Goal: Task Accomplishment & Management: Use online tool/utility

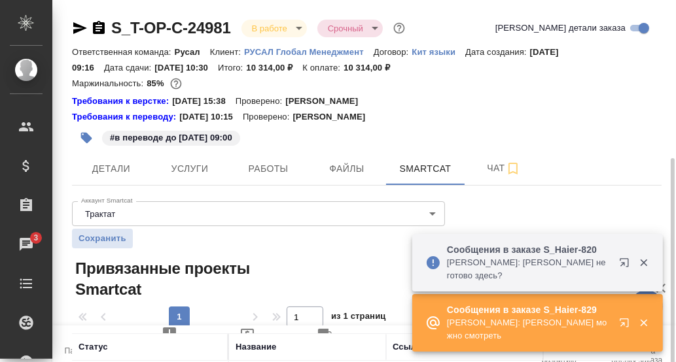
scroll to position [88, 0]
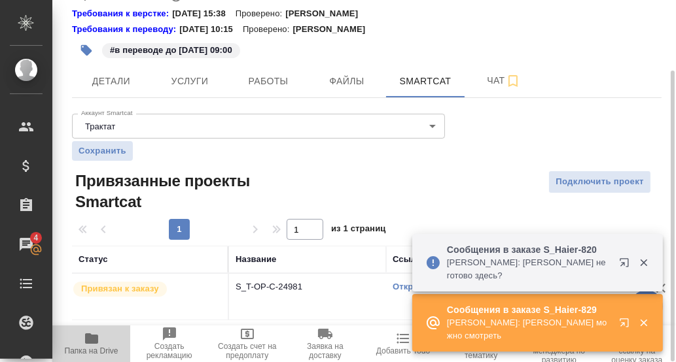
click at [86, 343] on icon "button" at bounding box center [91, 339] width 13 height 10
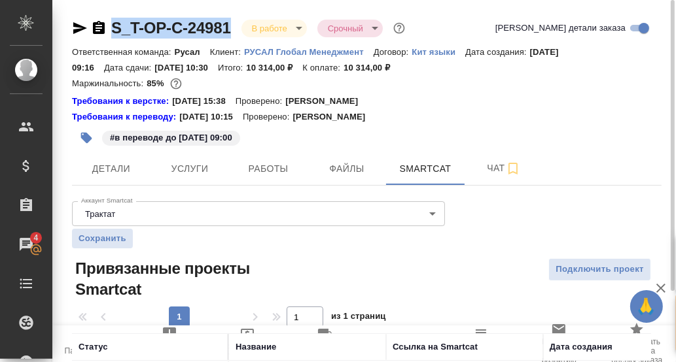
drag, startPoint x: 234, startPoint y: 25, endPoint x: 99, endPoint y: 14, distance: 135.2
click at [99, 14] on div "S_T-OP-C-24981 В работе inProgress Срочный urgent Кратко детали заказа Ответств…" at bounding box center [367, 221] width 604 height 442
copy link "S_T-OP-C-24981"
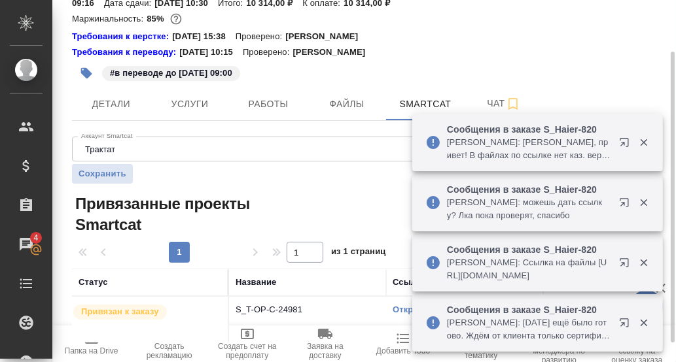
scroll to position [88, 0]
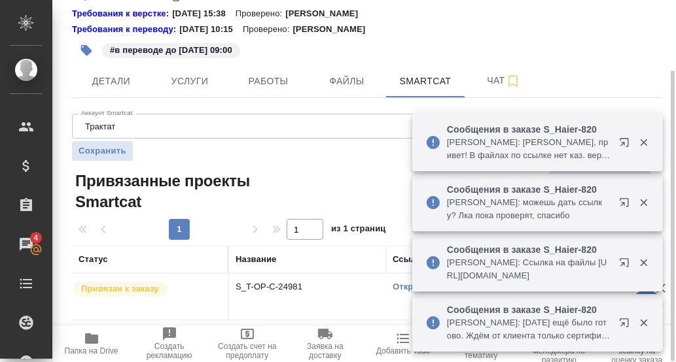
click at [94, 341] on icon "button" at bounding box center [91, 339] width 13 height 10
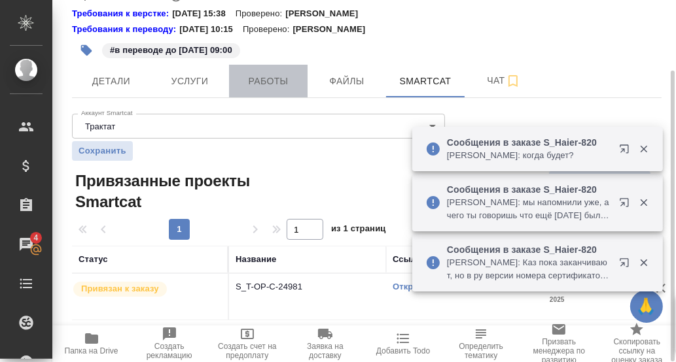
click at [260, 79] on span "Работы" at bounding box center [268, 81] width 63 height 16
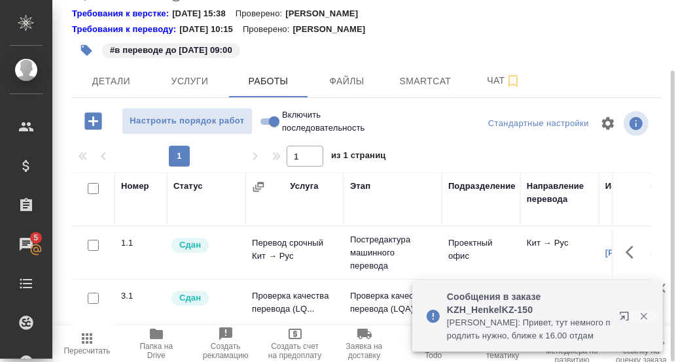
click at [646, 317] on icon "button" at bounding box center [644, 317] width 12 height 12
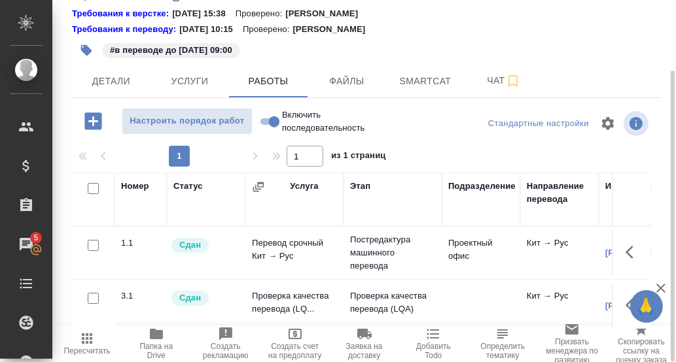
scroll to position [219, 0]
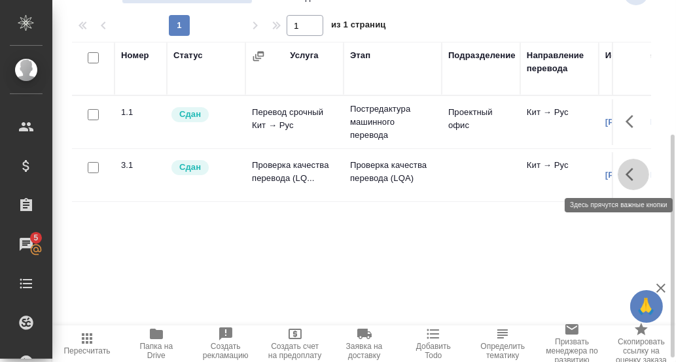
click at [631, 174] on icon "button" at bounding box center [633, 175] width 16 height 16
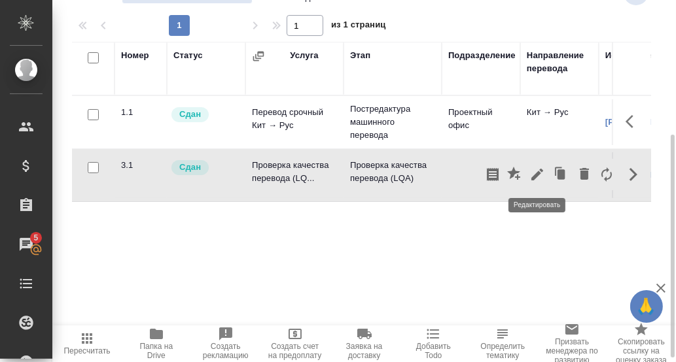
click at [536, 175] on icon "button" at bounding box center [537, 175] width 12 height 12
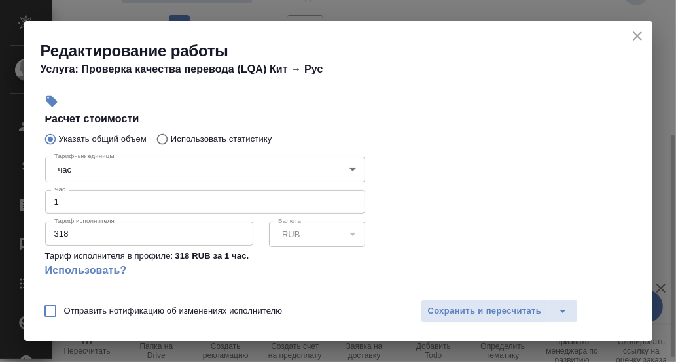
scroll to position [262, 0]
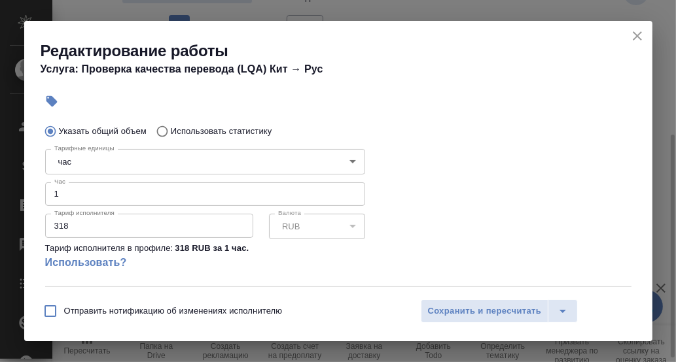
click at [61, 192] on input "1" at bounding box center [205, 195] width 320 height 24
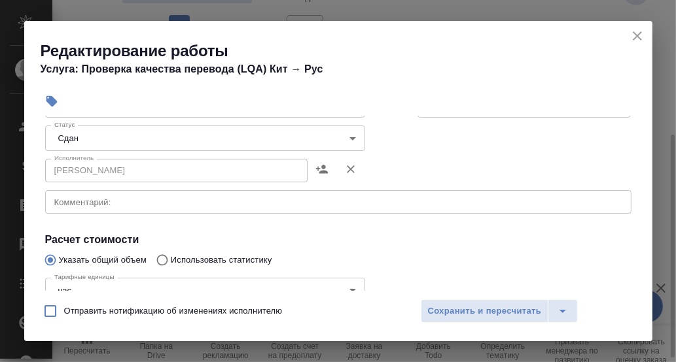
scroll to position [131, 0]
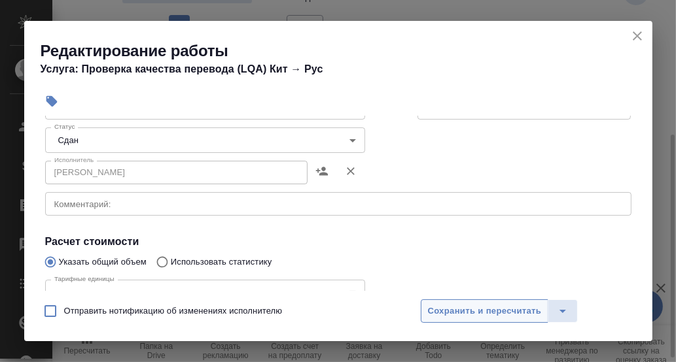
type input "1.5"
drag, startPoint x: 501, startPoint y: 309, endPoint x: 616, endPoint y: 262, distance: 124.2
click at [502, 308] on span "Сохранить и пересчитать" at bounding box center [485, 311] width 114 height 15
